Goal: Entertainment & Leisure: Consume media (video, audio)

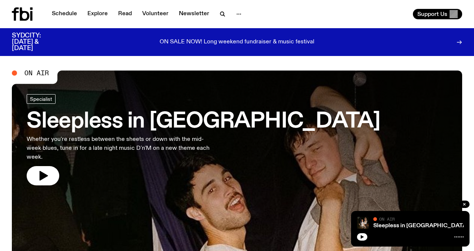
click at [41, 171] on icon "button" at bounding box center [44, 176] width 9 height 10
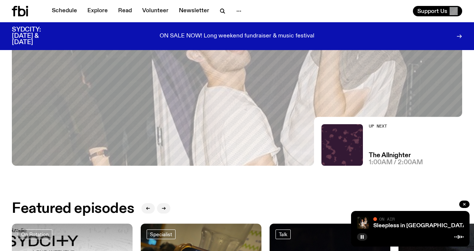
scroll to position [34, 0]
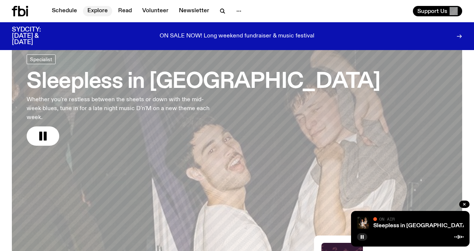
click at [98, 15] on link "Explore" at bounding box center [97, 11] width 29 height 10
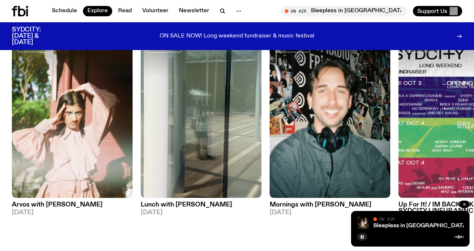
scroll to position [322, 0]
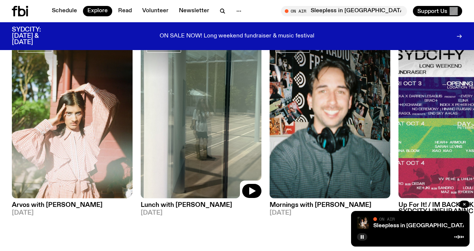
click at [208, 135] on img at bounding box center [201, 117] width 121 height 161
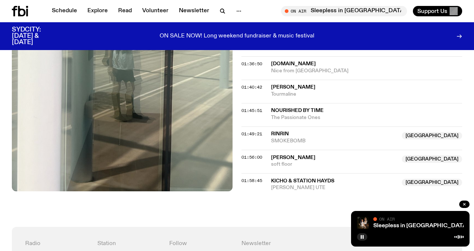
scroll to position [523, 0]
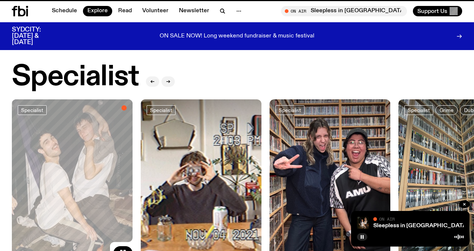
scroll to position [322, 0]
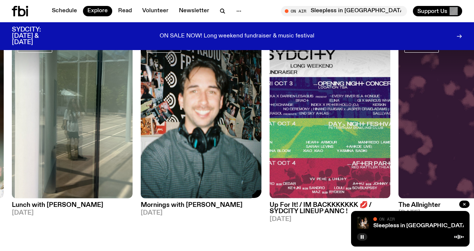
click at [179, 142] on img at bounding box center [201, 117] width 121 height 161
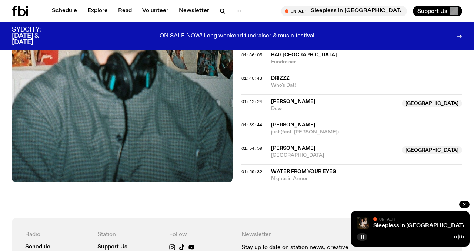
scroll to position [754, 0]
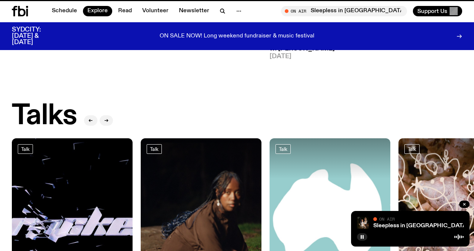
scroll to position [322, 0]
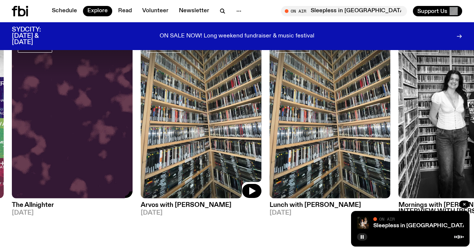
click at [180, 147] on img at bounding box center [201, 117] width 121 height 161
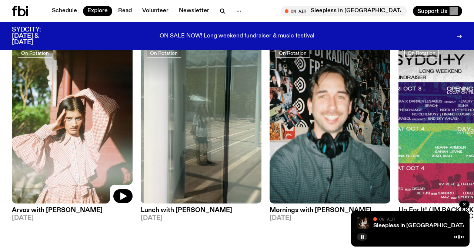
scroll to position [316, 0]
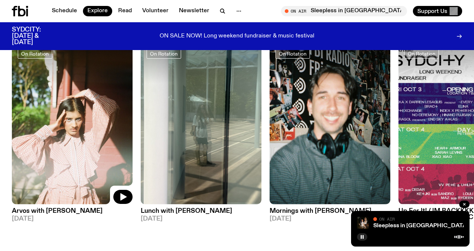
click at [85, 117] on img at bounding box center [72, 123] width 121 height 161
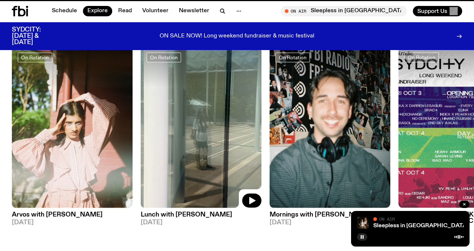
scroll to position [310, 0]
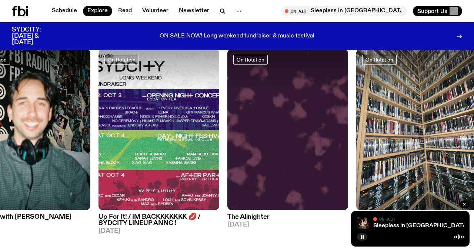
click at [145, 114] on img at bounding box center [158, 129] width 121 height 161
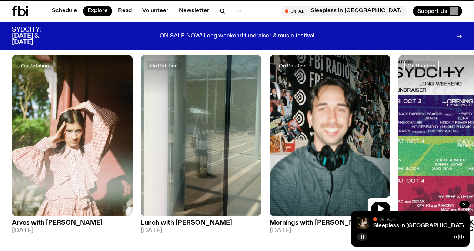
scroll to position [304, 0]
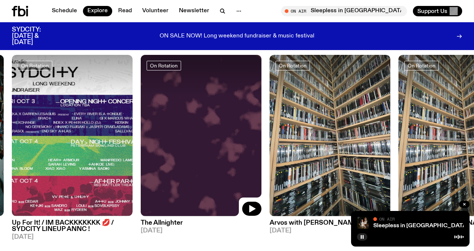
click at [187, 133] on img at bounding box center [201, 135] width 121 height 161
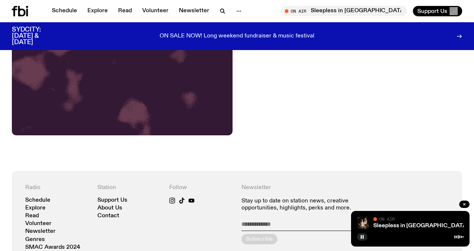
scroll to position [308, 0]
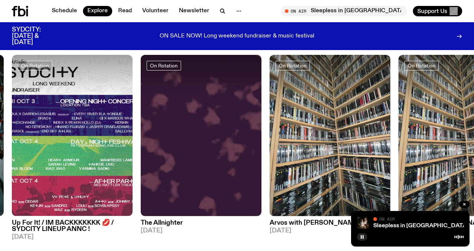
scroll to position [305, 0]
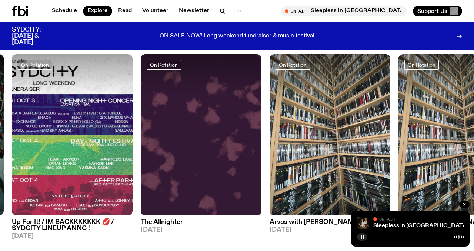
click at [328, 148] on img at bounding box center [330, 134] width 121 height 161
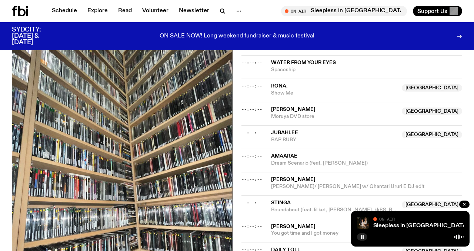
scroll to position [721, 0]
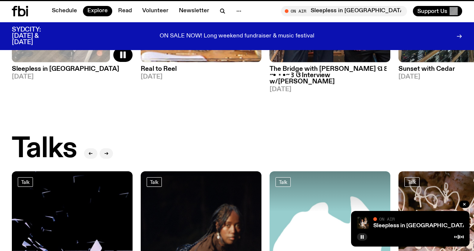
scroll to position [305, 0]
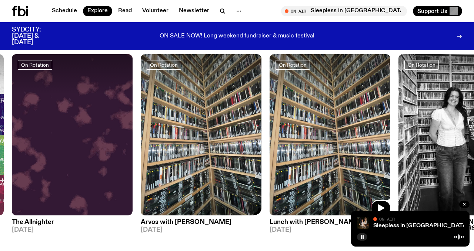
click at [310, 149] on img at bounding box center [330, 134] width 121 height 161
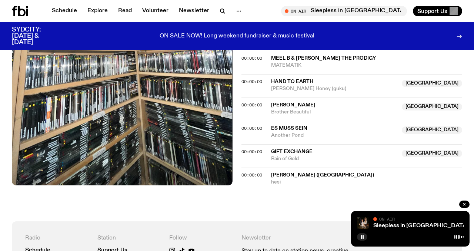
scroll to position [709, 0]
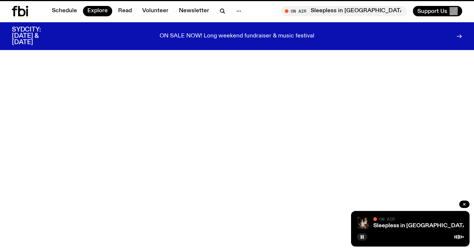
scroll to position [305, 0]
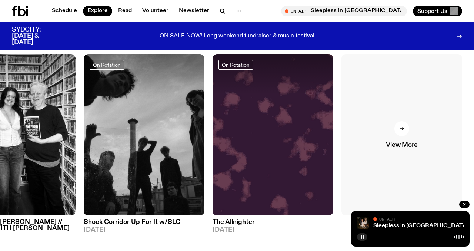
click at [409, 125] on link "View More" at bounding box center [401, 134] width 121 height 161
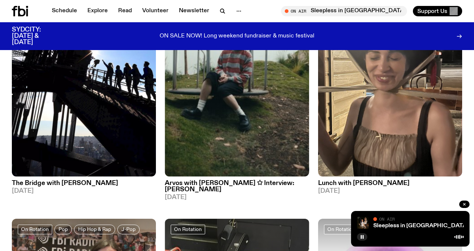
scroll to position [814, 0]
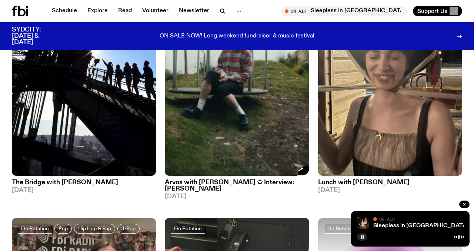
click at [237, 105] on img at bounding box center [237, 79] width 144 height 192
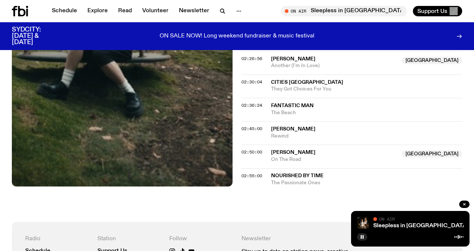
scroll to position [1019, 0]
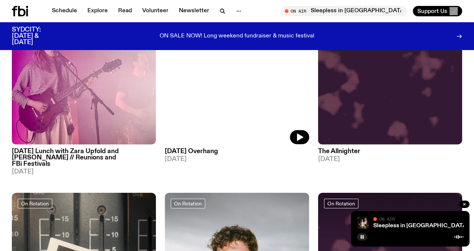
scroll to position [1344, 0]
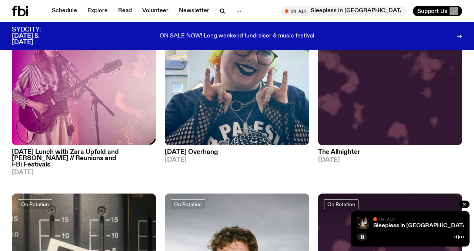
click at [63, 98] on img at bounding box center [84, 49] width 144 height 192
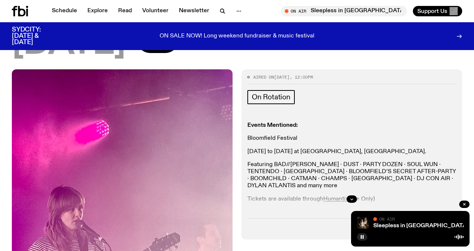
scroll to position [176, 0]
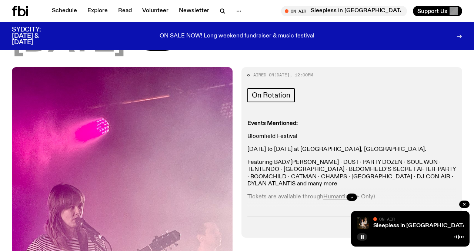
click at [352, 193] on button "button" at bounding box center [352, 196] width 10 height 7
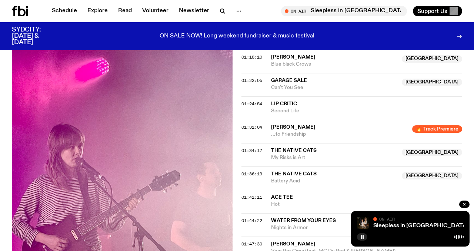
scroll to position [1030, 0]
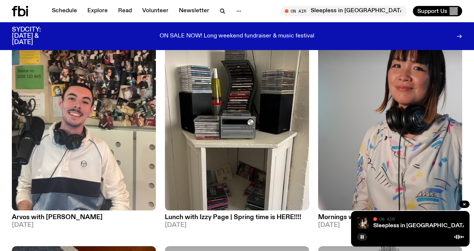
scroll to position [1976, 0]
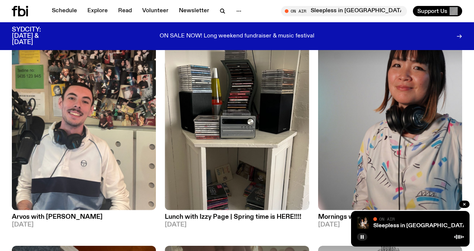
click at [224, 214] on h3 "Lunch with Izzy Page | Spring time is HERE!!!!" at bounding box center [237, 217] width 144 height 6
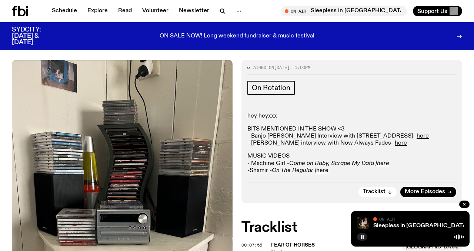
scroll to position [118, 0]
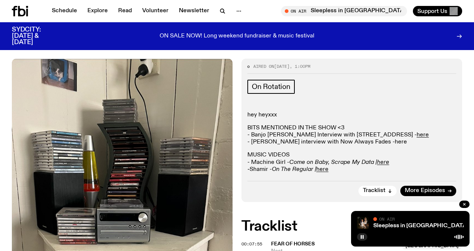
click at [395, 142] on link "here" at bounding box center [401, 142] width 12 height 6
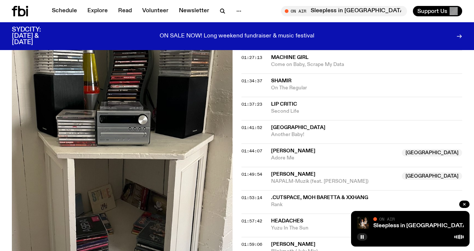
scroll to position [765, 0]
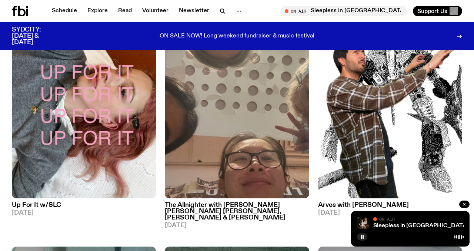
scroll to position [2216, 0]
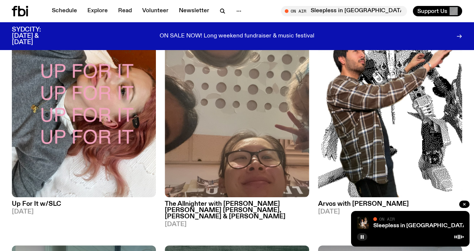
click at [33, 201] on h3 "Up For It w/SLC" at bounding box center [84, 204] width 144 height 6
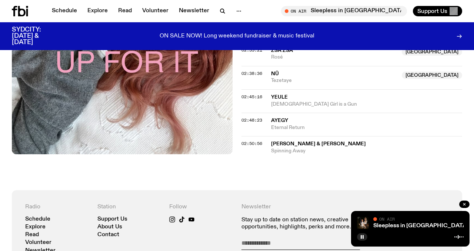
scroll to position [1106, 0]
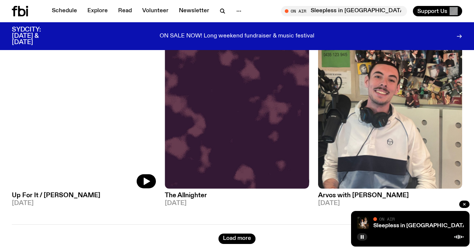
scroll to position [4086, 0]
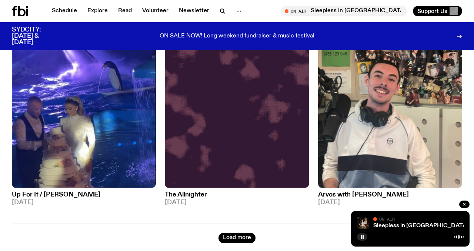
click at [66, 191] on h3 "Up For It / [PERSON_NAME]" at bounding box center [84, 194] width 144 height 6
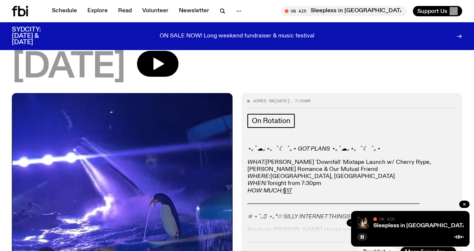
scroll to position [88, 0]
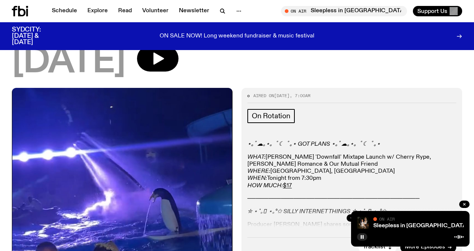
click at [351, 214] on button "button" at bounding box center [352, 217] width 10 height 7
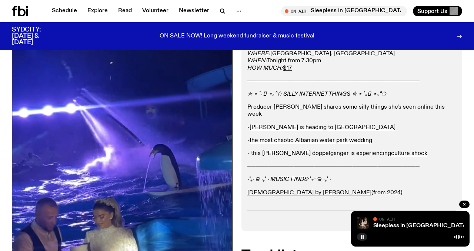
scroll to position [206, 0]
click at [392, 150] on link "culture shock" at bounding box center [409, 153] width 36 height 6
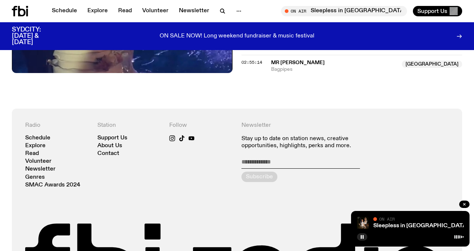
scroll to position [1371, 0]
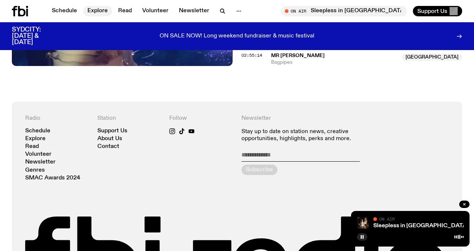
click at [90, 9] on link "Explore" at bounding box center [97, 11] width 29 height 10
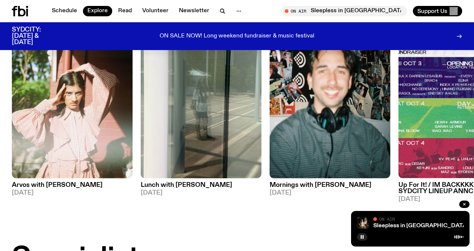
scroll to position [342, 0]
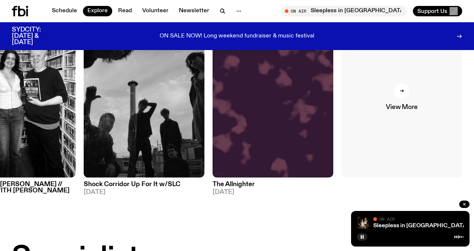
click at [409, 120] on link "View More" at bounding box center [401, 96] width 121 height 161
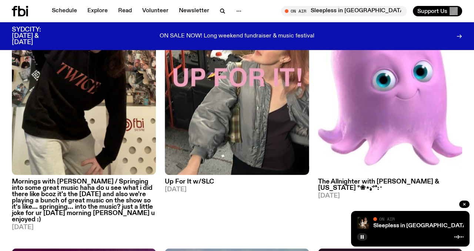
scroll to position [1070, 0]
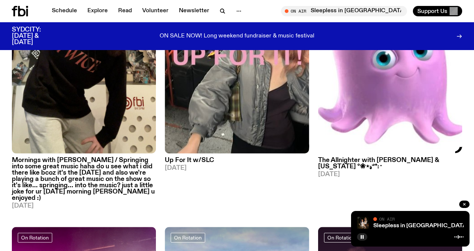
click at [369, 157] on h3 "The Allnighter with [PERSON_NAME] & [US_STATE] °❀⋆.ೃ࿔*:･" at bounding box center [390, 163] width 144 height 13
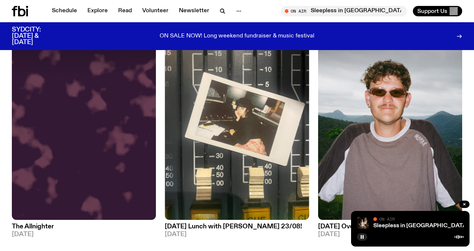
scroll to position [3594, 0]
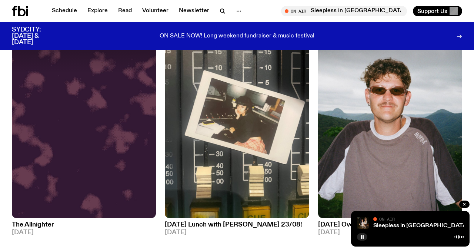
click at [375, 163] on img at bounding box center [390, 122] width 144 height 192
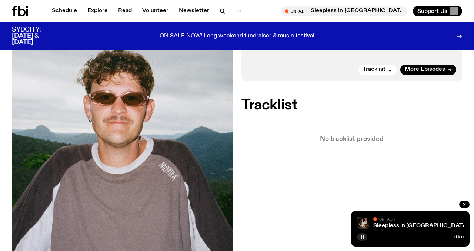
scroll to position [146, 0]
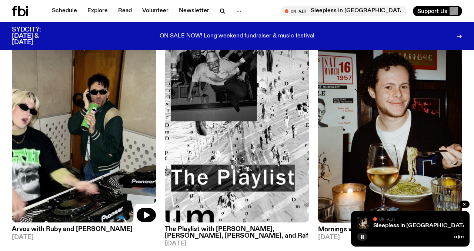
scroll to position [3833, 0]
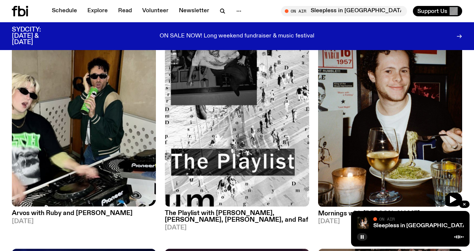
click at [382, 114] on img at bounding box center [390, 110] width 144 height 192
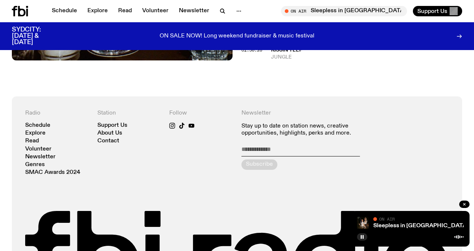
scroll to position [822, 0]
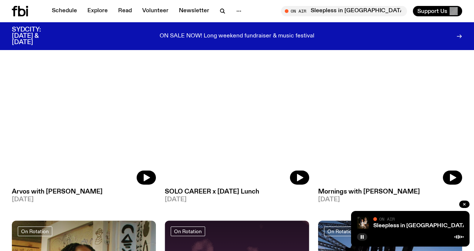
scroll to position [5000, 0]
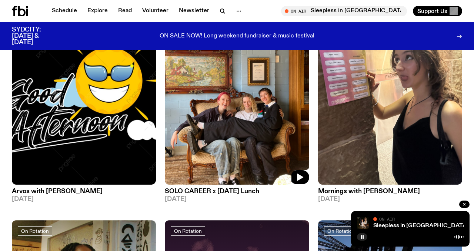
click at [243, 135] on img at bounding box center [237, 88] width 144 height 192
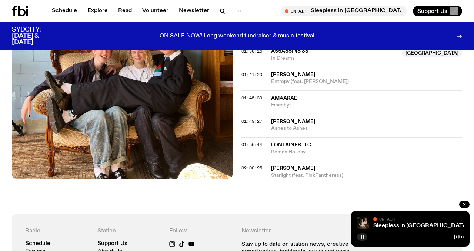
scroll to position [826, 0]
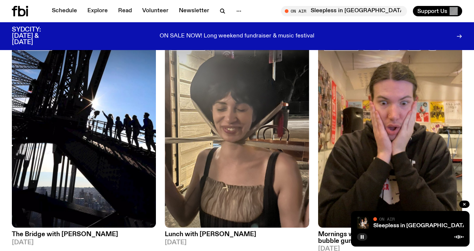
scroll to position [3134, 0]
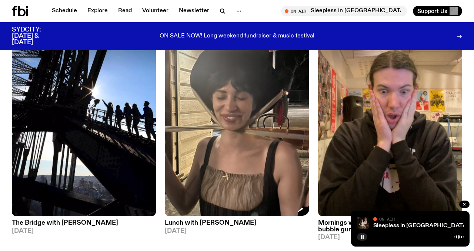
click at [210, 145] on img at bounding box center [237, 120] width 144 height 192
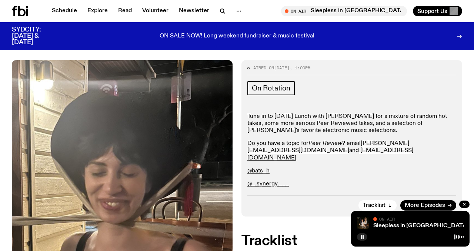
scroll to position [112, 0]
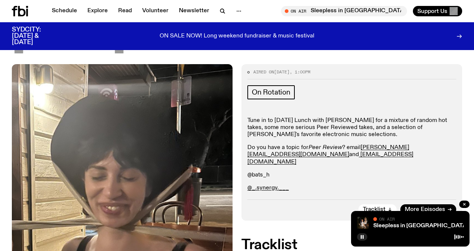
click at [256, 172] on link "@bats_h" at bounding box center [258, 175] width 22 height 6
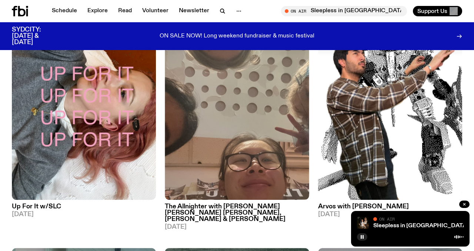
scroll to position [2214, 0]
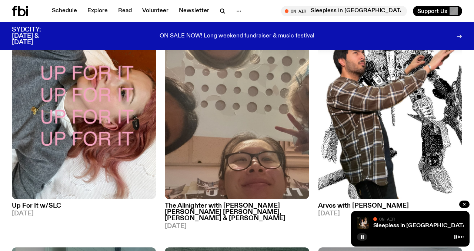
click at [236, 203] on h3 "The Allnighter with [PERSON_NAME] [PERSON_NAME] [PERSON_NAME], [PERSON_NAME] & …" at bounding box center [237, 212] width 144 height 19
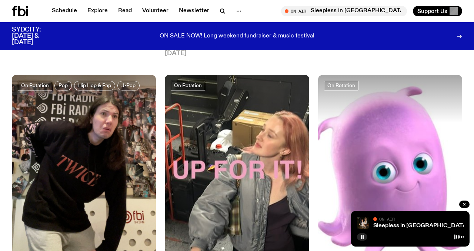
scroll to position [960, 0]
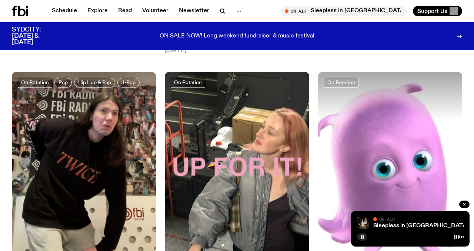
click at [87, 139] on img at bounding box center [84, 168] width 144 height 192
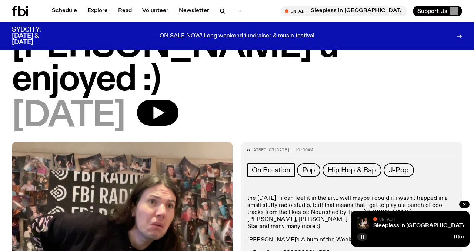
scroll to position [420, 0]
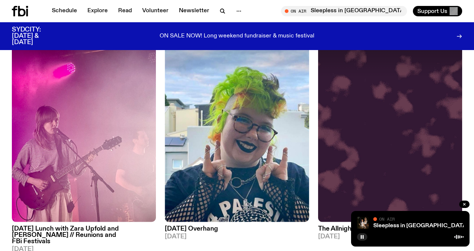
scroll to position [1268, 0]
click at [231, 134] on img at bounding box center [237, 125] width 144 height 192
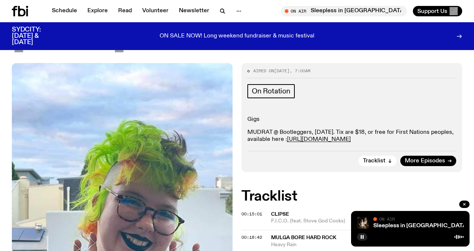
scroll to position [80, 0]
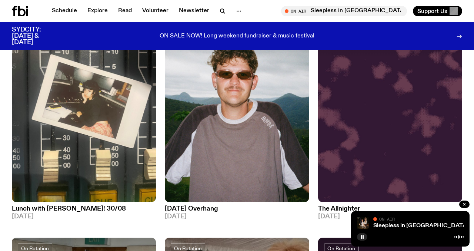
scroll to position [1530, 0]
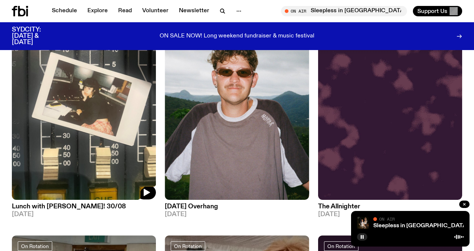
click at [86, 155] on img at bounding box center [84, 103] width 144 height 192
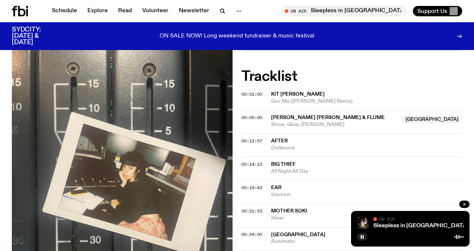
scroll to position [288, 0]
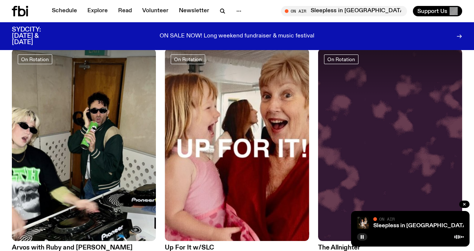
scroll to position [1727, 0]
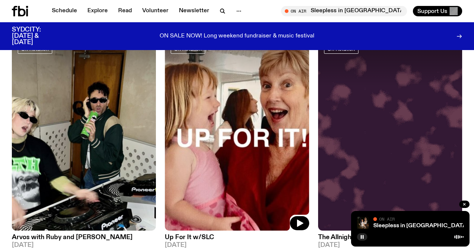
click at [231, 151] on img at bounding box center [237, 134] width 144 height 192
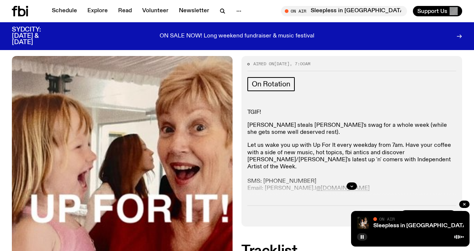
scroll to position [88, 0]
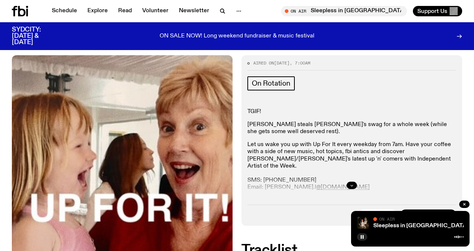
click at [350, 181] on button "button" at bounding box center [352, 184] width 10 height 7
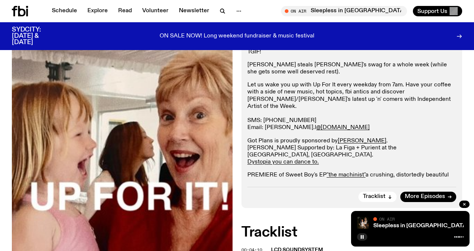
scroll to position [148, 0]
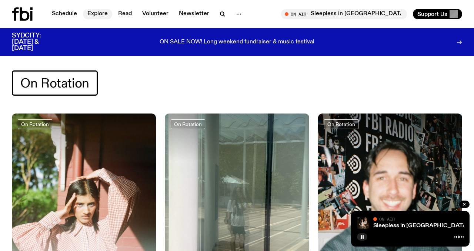
click at [87, 16] on link "Explore" at bounding box center [97, 14] width 29 height 10
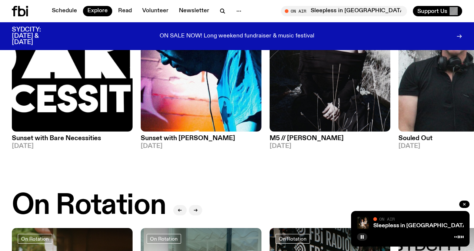
scroll to position [47, 0]
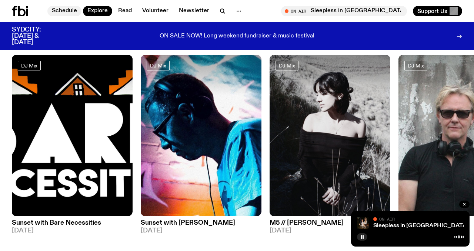
click at [78, 10] on link "Schedule" at bounding box center [64, 11] width 34 height 10
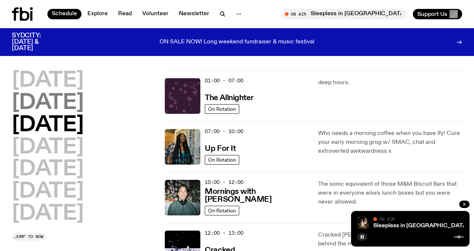
click at [66, 93] on h2 "[DATE]" at bounding box center [48, 103] width 72 height 21
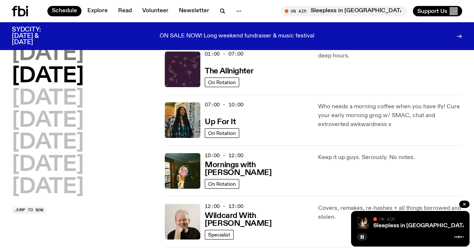
click at [67, 57] on h2 "[DATE]" at bounding box center [48, 54] width 72 height 21
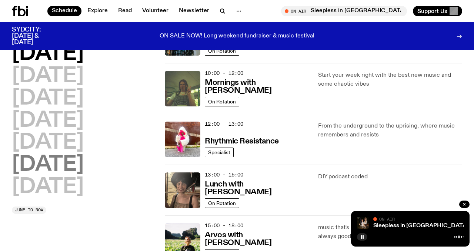
click at [66, 166] on h2 "[DATE]" at bounding box center [48, 164] width 72 height 21
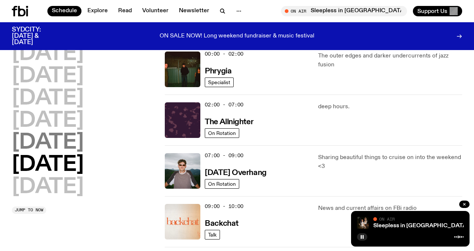
click at [52, 144] on h2 "[DATE]" at bounding box center [48, 142] width 72 height 21
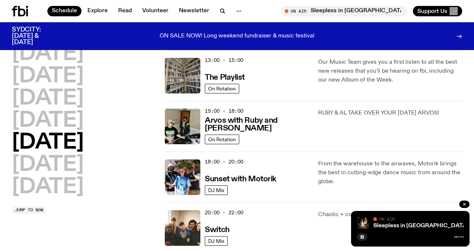
scroll to position [213, 0]
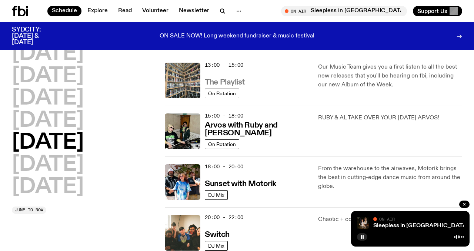
click at [224, 84] on h3 "The Playlist" at bounding box center [225, 82] width 40 height 8
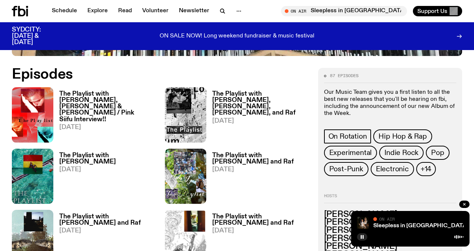
scroll to position [302, 0]
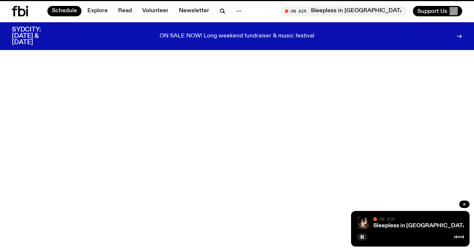
scroll to position [213, 0]
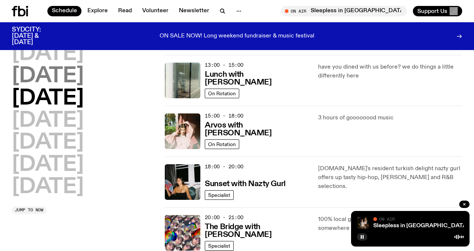
click at [71, 66] on h2 "[DATE]" at bounding box center [48, 76] width 72 height 21
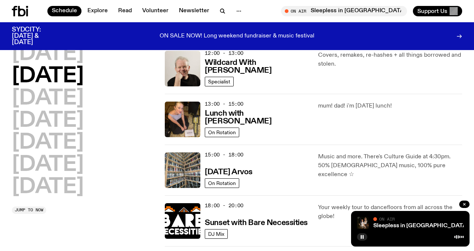
scroll to position [178, 0]
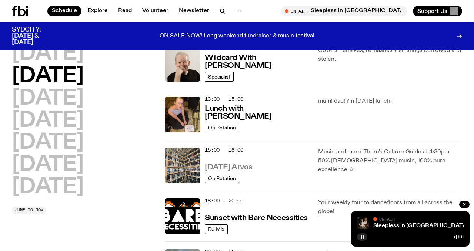
click at [225, 165] on h3 "[DATE] Arvos" at bounding box center [229, 167] width 48 height 8
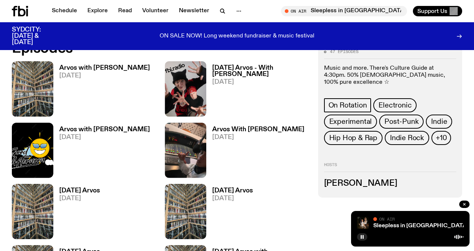
scroll to position [328, 0]
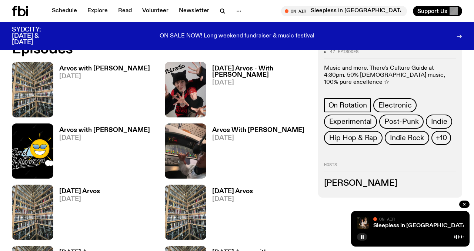
click at [83, 192] on h3 "[DATE] Arvos" at bounding box center [79, 191] width 41 height 6
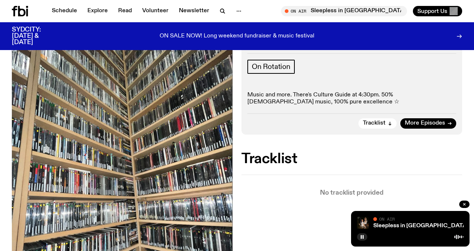
scroll to position [104, 0]
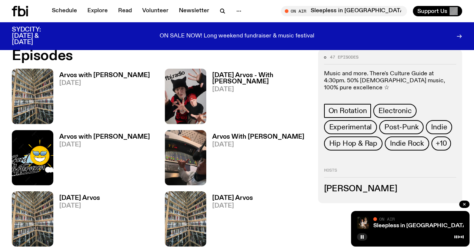
scroll to position [295, 0]
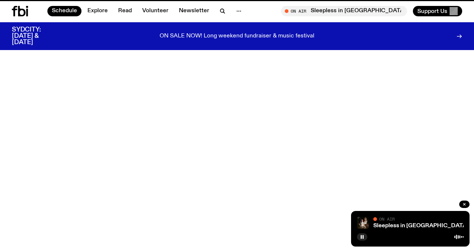
scroll to position [178, 0]
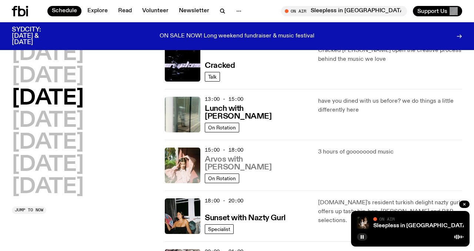
click at [226, 162] on h3 "Arvos with [PERSON_NAME]" at bounding box center [257, 163] width 104 height 16
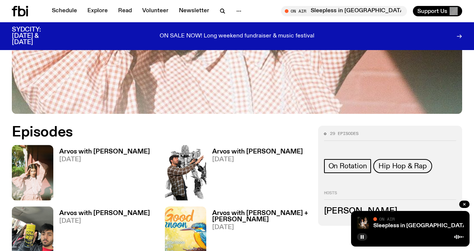
scroll to position [278, 0]
click at [260, 210] on h3 "Arvos with [PERSON_NAME] + [PERSON_NAME]" at bounding box center [260, 216] width 97 height 13
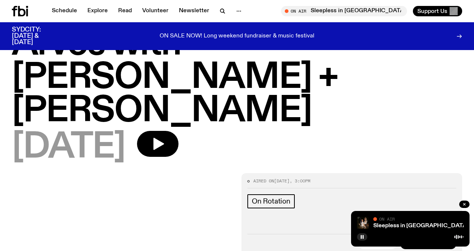
scroll to position [9, 0]
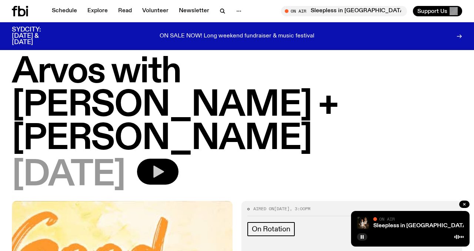
click at [178, 158] on button "button" at bounding box center [157, 171] width 41 height 26
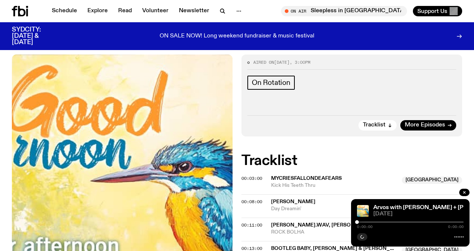
scroll to position [173, 0]
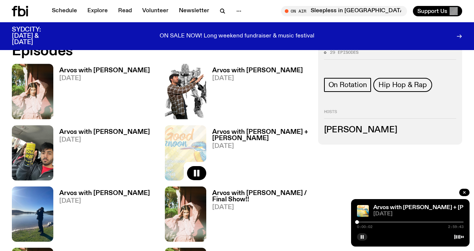
scroll to position [363, 0]
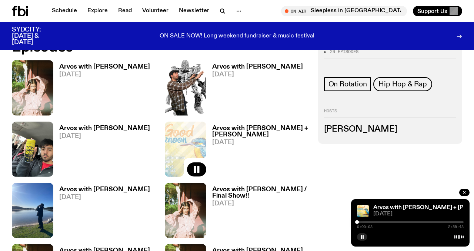
click at [219, 186] on h3 "Arvos with [PERSON_NAME] / Final Show!!" at bounding box center [260, 192] width 97 height 13
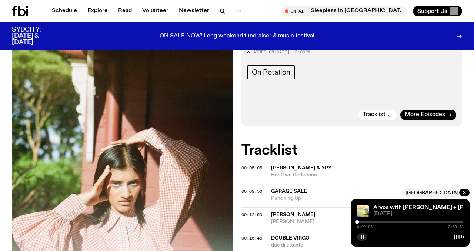
scroll to position [177, 0]
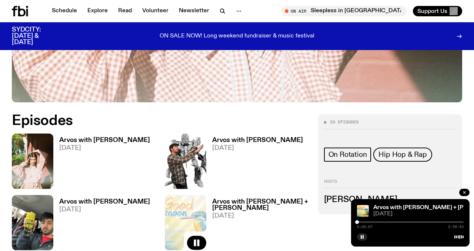
scroll to position [287, 0]
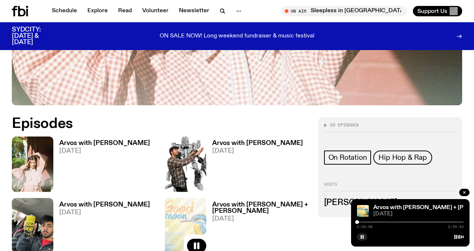
click at [87, 140] on h3 "Arvos with [PERSON_NAME]" at bounding box center [104, 143] width 91 height 6
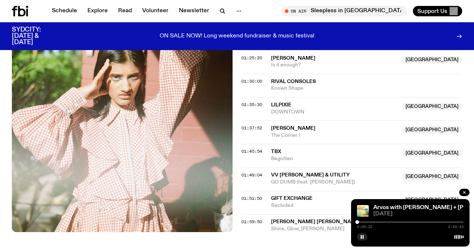
scroll to position [610, 0]
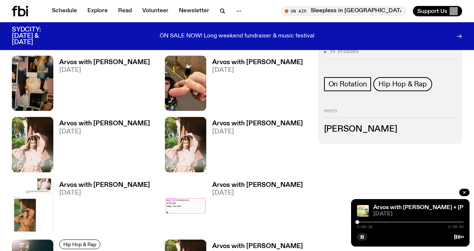
scroll to position [919, 0]
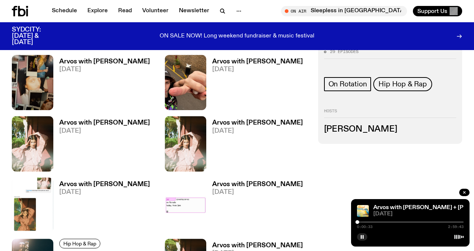
click at [233, 181] on h3 "Arvos with [PERSON_NAME]" at bounding box center [257, 184] width 91 height 6
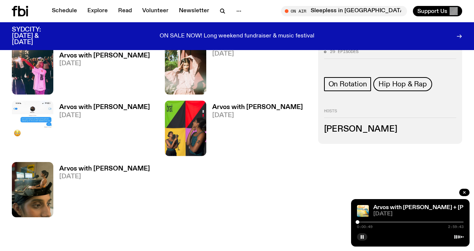
scroll to position [1121, 0]
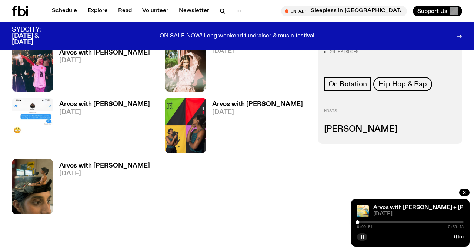
click at [40, 159] on img at bounding box center [32, 186] width 41 height 55
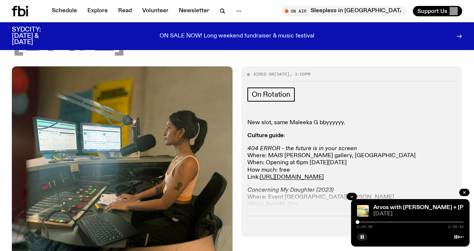
scroll to position [106, 0]
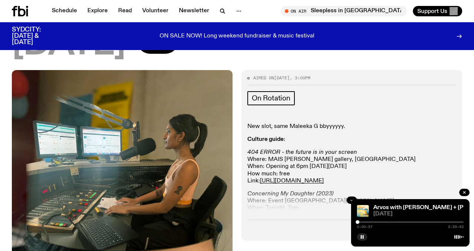
click at [354, 196] on button "button" at bounding box center [352, 199] width 10 height 7
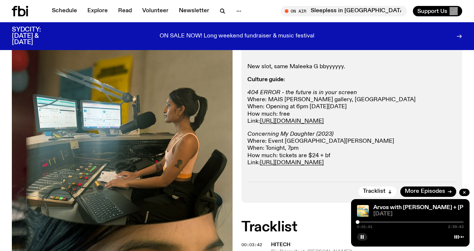
scroll to position [168, 0]
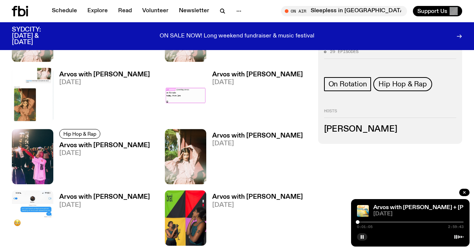
scroll to position [1041, 0]
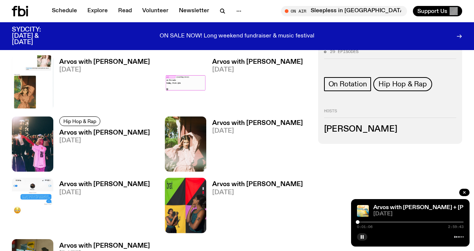
click at [79, 181] on h3 "Arvos with [PERSON_NAME]" at bounding box center [104, 184] width 91 height 6
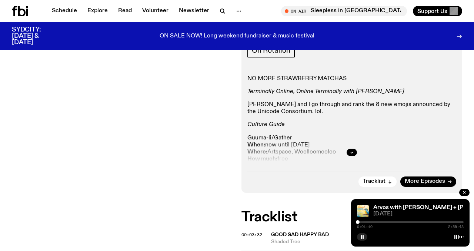
scroll to position [159, 0]
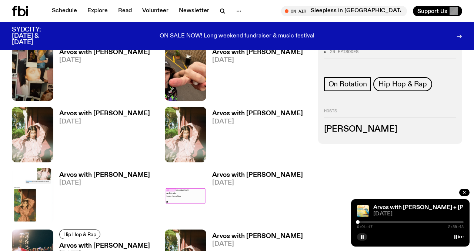
scroll to position [927, 0]
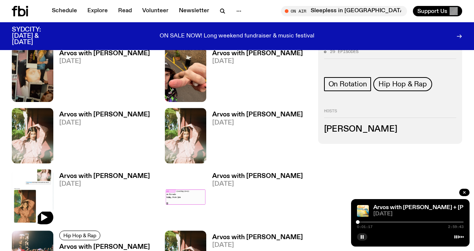
click at [26, 169] on img at bounding box center [32, 196] width 41 height 55
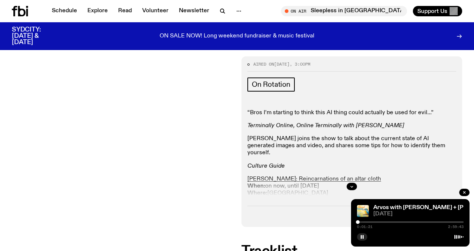
scroll to position [121, 0]
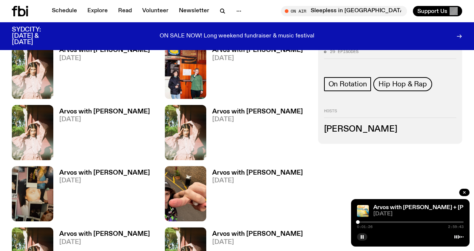
scroll to position [803, 0]
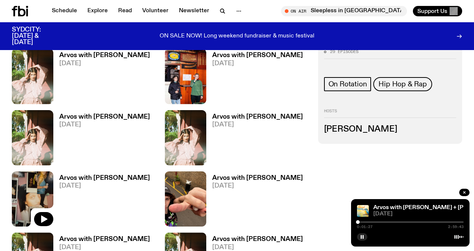
click at [24, 171] on img at bounding box center [32, 198] width 41 height 55
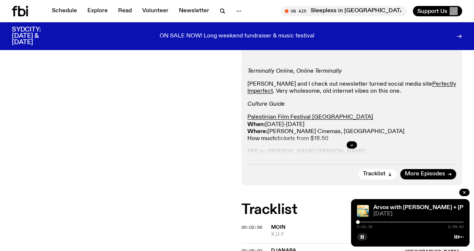
scroll to position [172, 0]
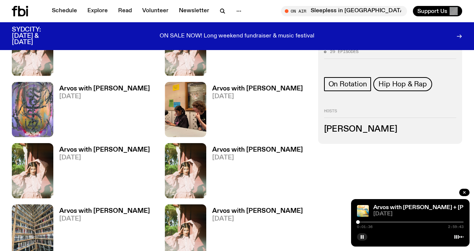
scroll to position [587, 0]
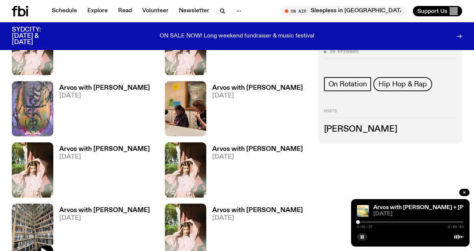
click at [30, 203] on img at bounding box center [32, 230] width 41 height 55
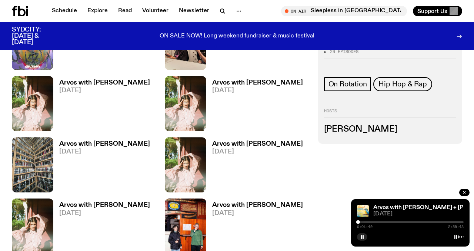
scroll to position [665, 0]
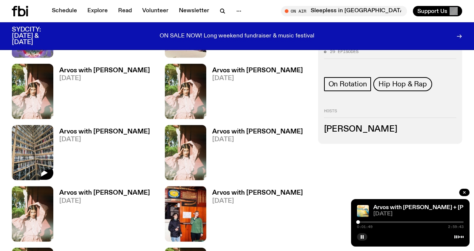
click at [34, 125] on img at bounding box center [32, 152] width 41 height 55
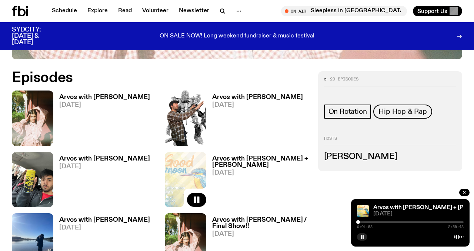
scroll to position [368, 0]
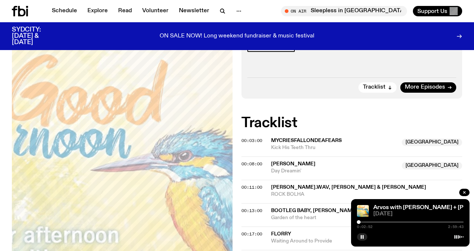
scroll to position [181, 0]
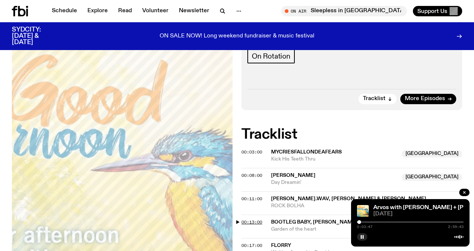
click at [258, 219] on span "00:13:00" at bounding box center [251, 222] width 21 height 6
click at [367, 223] on div at bounding box center [367, 222] width 4 height 4
click at [368, 223] on div at bounding box center [368, 222] width 4 height 4
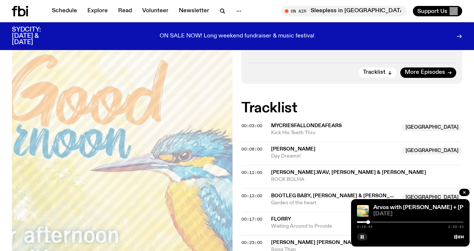
scroll to position [209, 0]
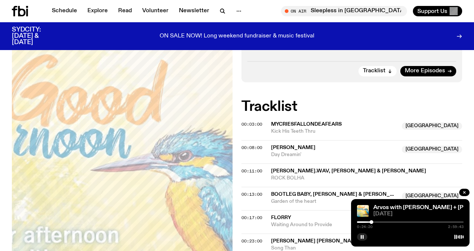
click at [371, 223] on div at bounding box center [371, 222] width 4 height 4
click at [372, 222] on div at bounding box center [372, 222] width 4 height 4
click at [373, 222] on div at bounding box center [373, 222] width 4 height 4
click at [374, 222] on div at bounding box center [374, 222] width 4 height 4
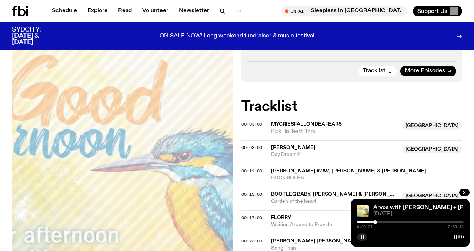
click at [375, 222] on div at bounding box center [375, 222] width 4 height 4
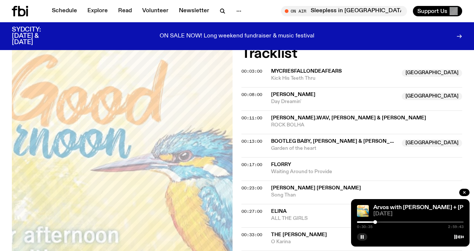
scroll to position [268, 0]
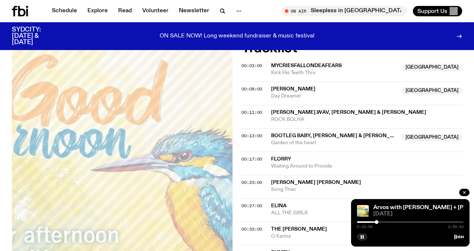
click at [377, 223] on div at bounding box center [377, 222] width 4 height 4
click at [378, 220] on div at bounding box center [379, 222] width 4 height 4
click at [379, 220] on div at bounding box center [380, 222] width 4 height 4
click at [380, 220] on div at bounding box center [380, 222] width 4 height 4
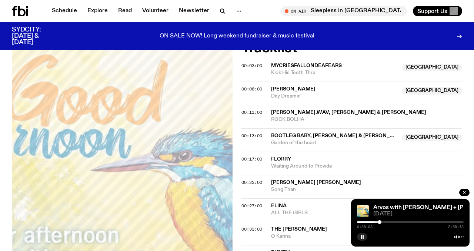
click at [379, 220] on div at bounding box center [380, 222] width 4 height 4
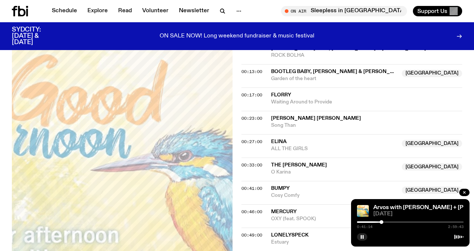
scroll to position [332, 0]
click at [390, 221] on div at bounding box center [390, 222] width 4 height 4
click at [391, 221] on div at bounding box center [391, 222] width 4 height 4
click at [392, 221] on div at bounding box center [392, 222] width 4 height 4
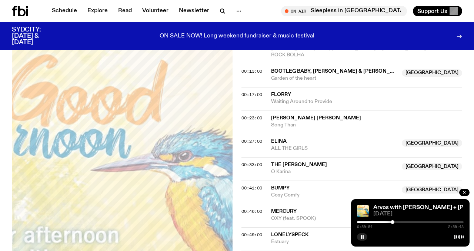
click at [392, 221] on div at bounding box center [393, 222] width 4 height 4
click at [392, 221] on div at bounding box center [392, 222] width 4 height 4
click at [391, 222] on div at bounding box center [391, 222] width 4 height 4
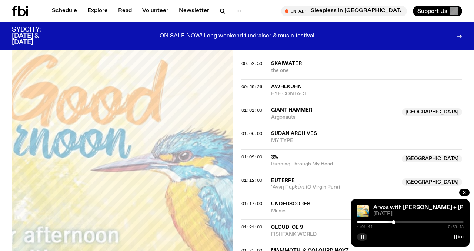
scroll to position [523, 0]
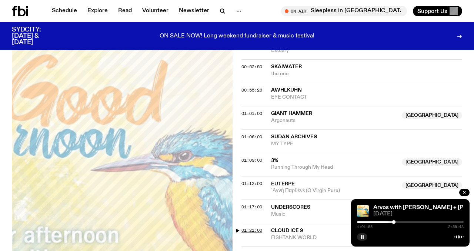
click at [252, 227] on span "01:21:00" at bounding box center [251, 230] width 21 height 6
click at [407, 223] on div at bounding box center [407, 222] width 4 height 4
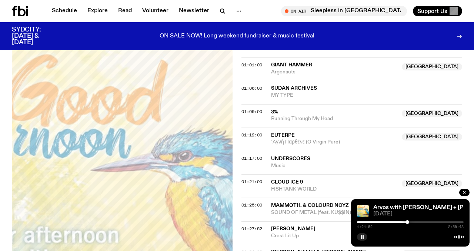
scroll to position [572, 0]
click at [253, 225] on span "01:27:52" at bounding box center [251, 228] width 21 height 6
click at [412, 221] on div at bounding box center [410, 221] width 107 height 1
click at [411, 223] on div at bounding box center [411, 222] width 4 height 4
drag, startPoint x: 310, startPoint y: 113, endPoint x: 268, endPoint y: 114, distance: 41.5
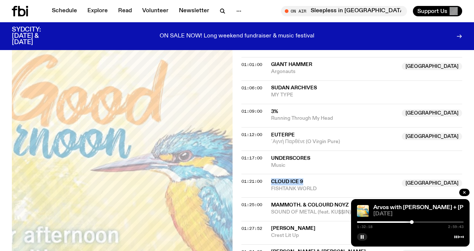
click at [268, 197] on div "01:21:00 Cloud Ice 9 Australia FISHTANK WORLD [GEOGRAPHIC_DATA]" at bounding box center [351, 208] width 221 height 23
copy div "Cloud Ice 9"
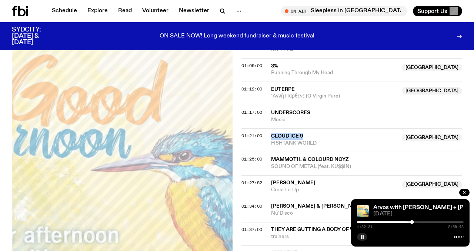
scroll to position [618, 0]
click at [362, 238] on rect "button" at bounding box center [362, 237] width 1 height 4
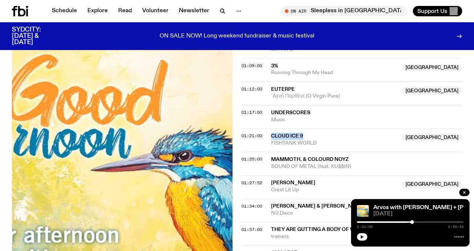
click at [361, 235] on icon "button" at bounding box center [362, 237] width 3 height 4
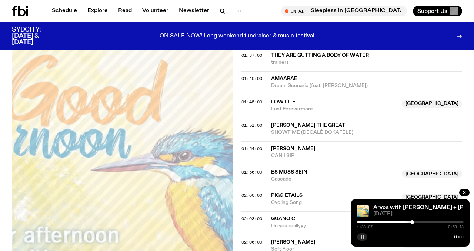
scroll to position [796, 0]
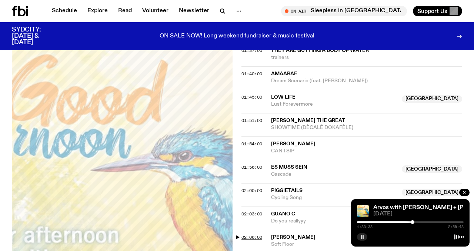
click at [250, 234] on span "02:06:00" at bounding box center [251, 237] width 21 height 6
click at [434, 222] on div at bounding box center [434, 222] width 4 height 4
click at [435, 222] on div at bounding box center [436, 222] width 4 height 4
click at [434, 222] on div at bounding box center [434, 222] width 4 height 4
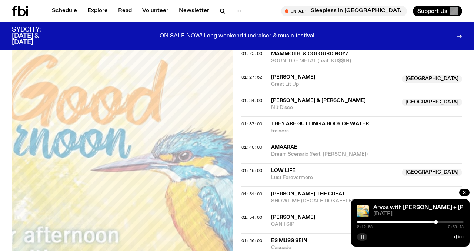
scroll to position [722, 0]
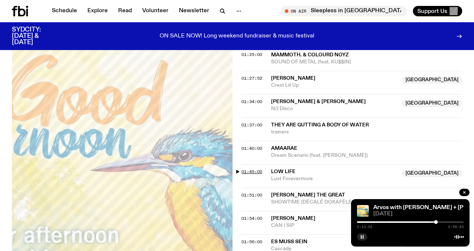
click at [250, 168] on span "01:45:00" at bounding box center [251, 171] width 21 height 6
click at [422, 222] on div at bounding box center [422, 222] width 4 height 4
click at [421, 222] on div at bounding box center [421, 222] width 4 height 4
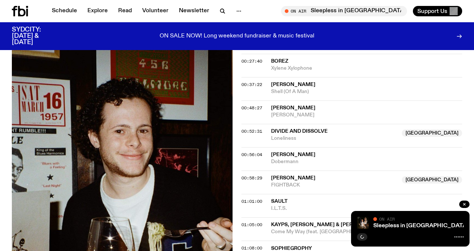
scroll to position [341, 0]
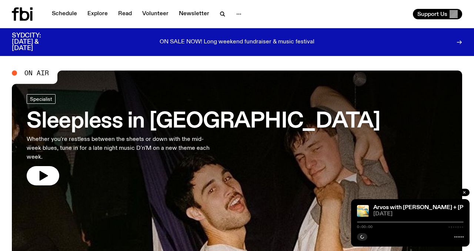
click at [463, 191] on icon "button" at bounding box center [464, 192] width 2 height 2
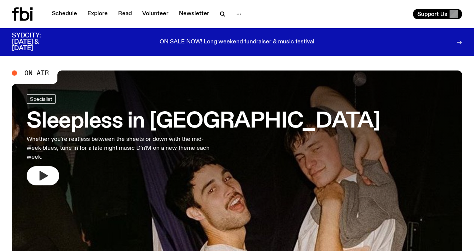
click at [28, 166] on button "button" at bounding box center [43, 175] width 33 height 19
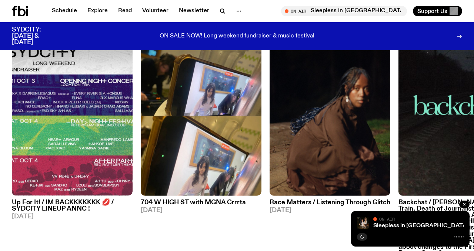
scroll to position [339, 0]
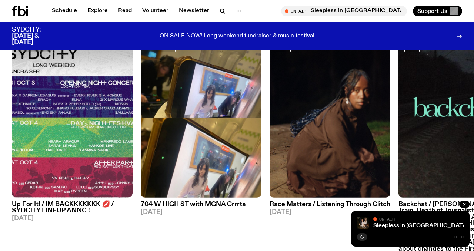
click at [320, 206] on h3 "Race Matters / Listening Through Glitch" at bounding box center [330, 204] width 121 height 6
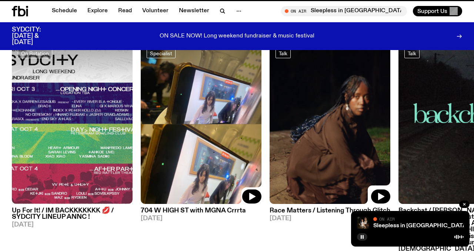
scroll to position [333, 0]
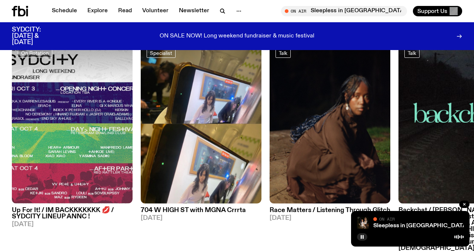
click at [355, 235] on div "Sleepless in Sydney On Air On Air" at bounding box center [410, 229] width 118 height 36
click at [360, 238] on icon "button" at bounding box center [362, 236] width 4 height 4
